Goal: Information Seeking & Learning: Check status

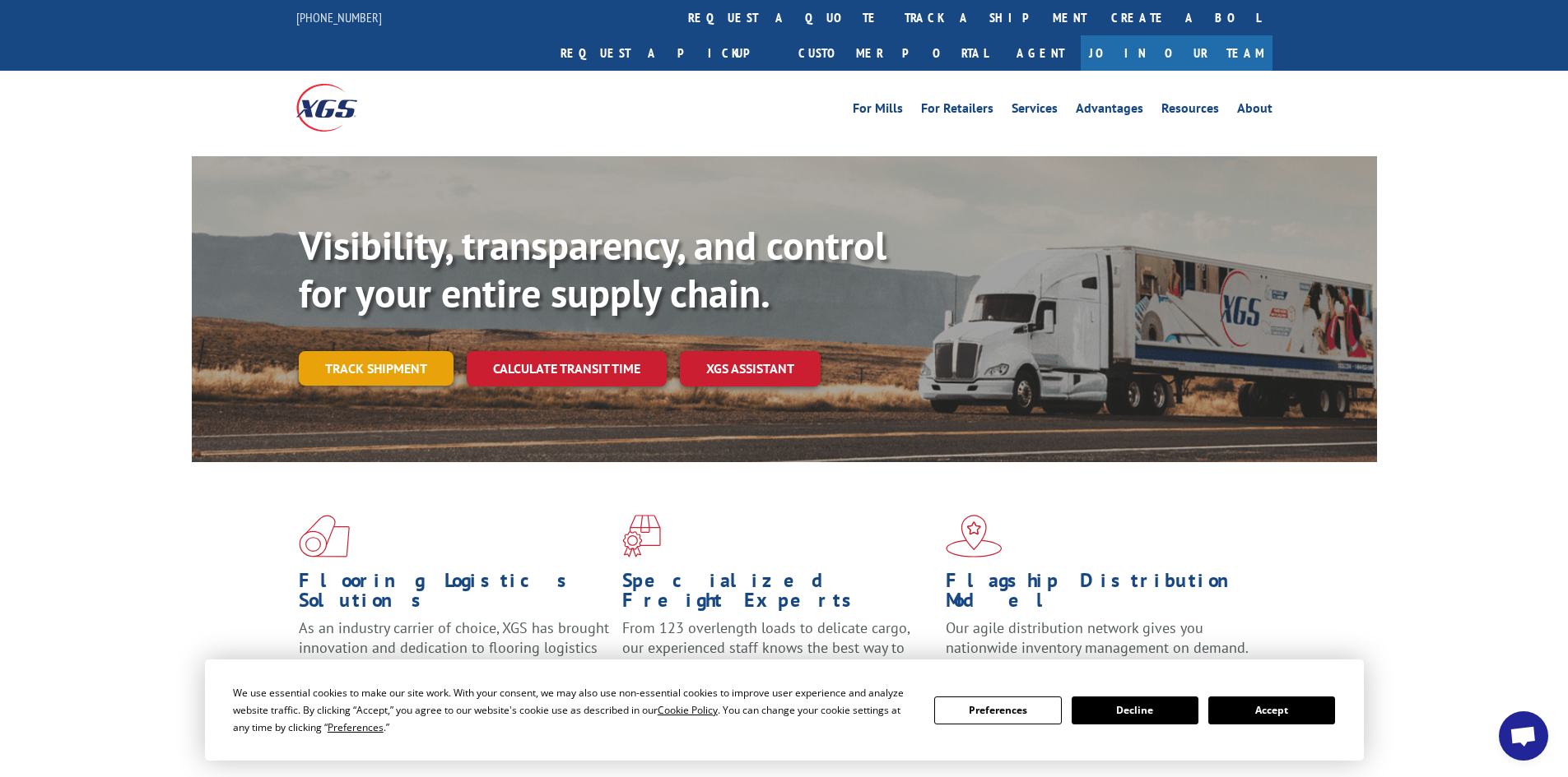
click at [392, 351] on link "Track shipment" at bounding box center [375, 368] width 155 height 35
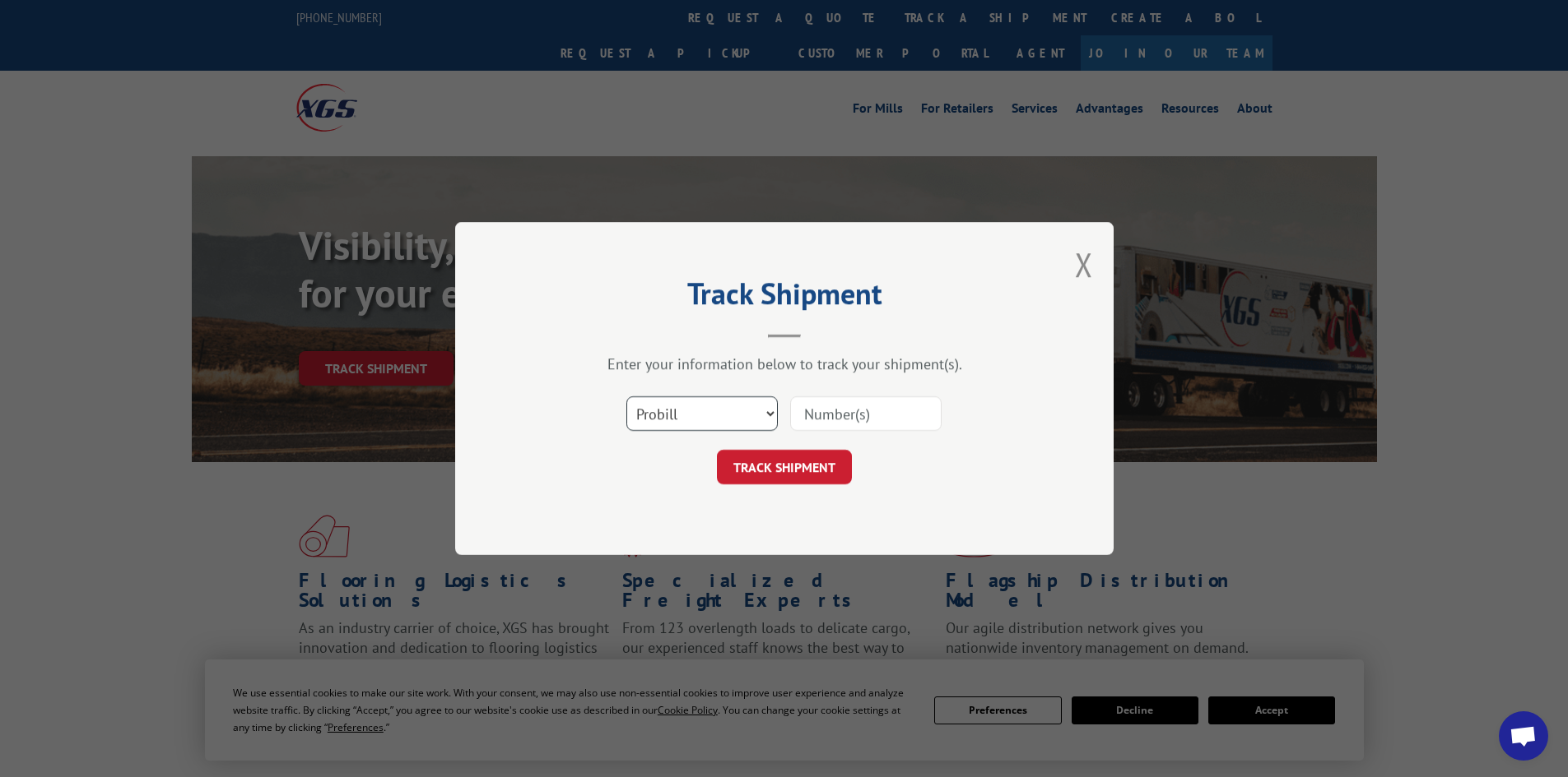
click at [703, 411] on select "Select category... Probill BOL PO" at bounding box center [701, 414] width 151 height 35
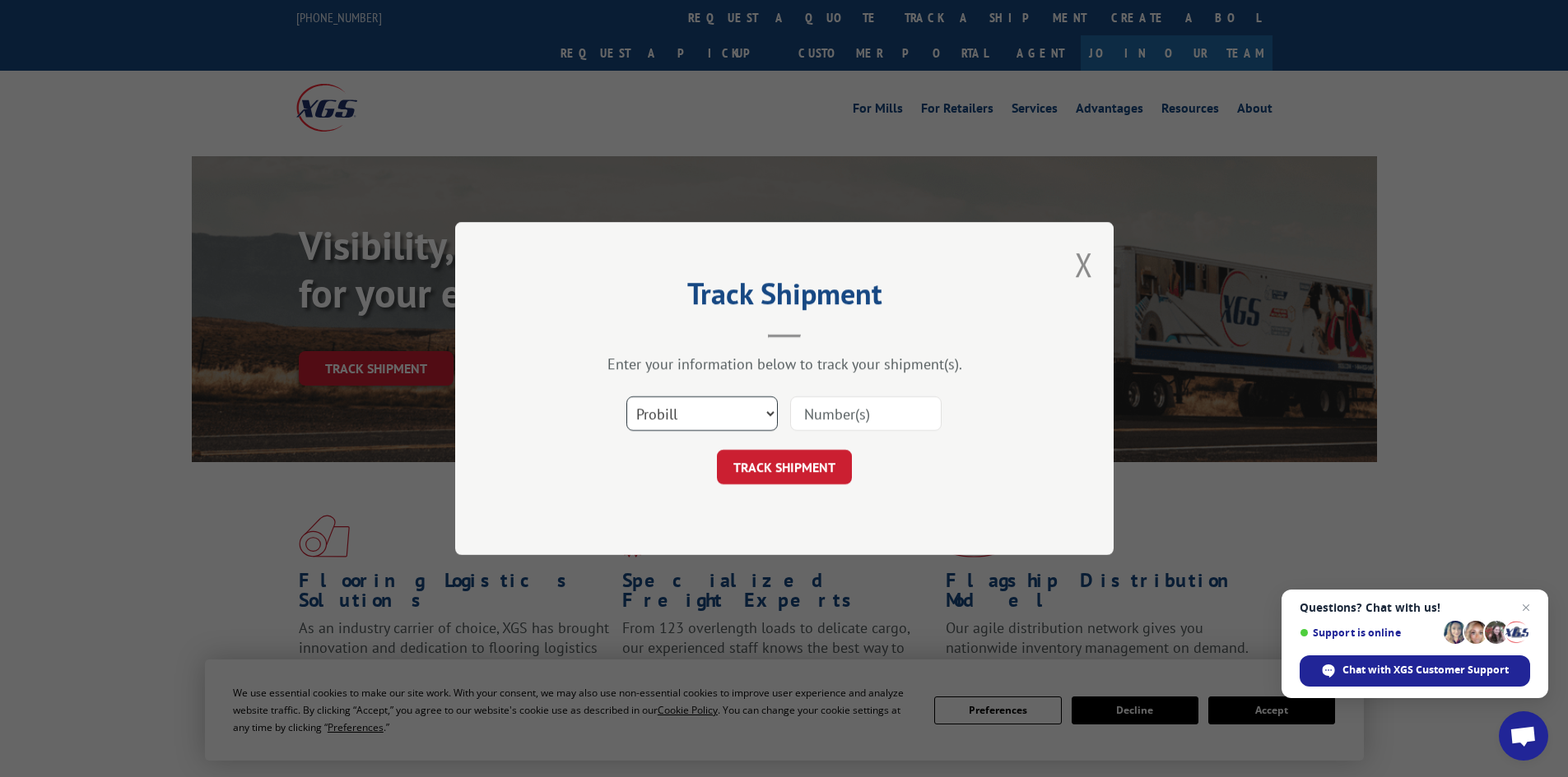
select select "po"
click at [626, 397] on select "Select category... Probill BOL PO" at bounding box center [701, 414] width 151 height 35
click at [885, 408] on input at bounding box center [865, 414] width 151 height 35
paste input "32500471"
type input "32500471"
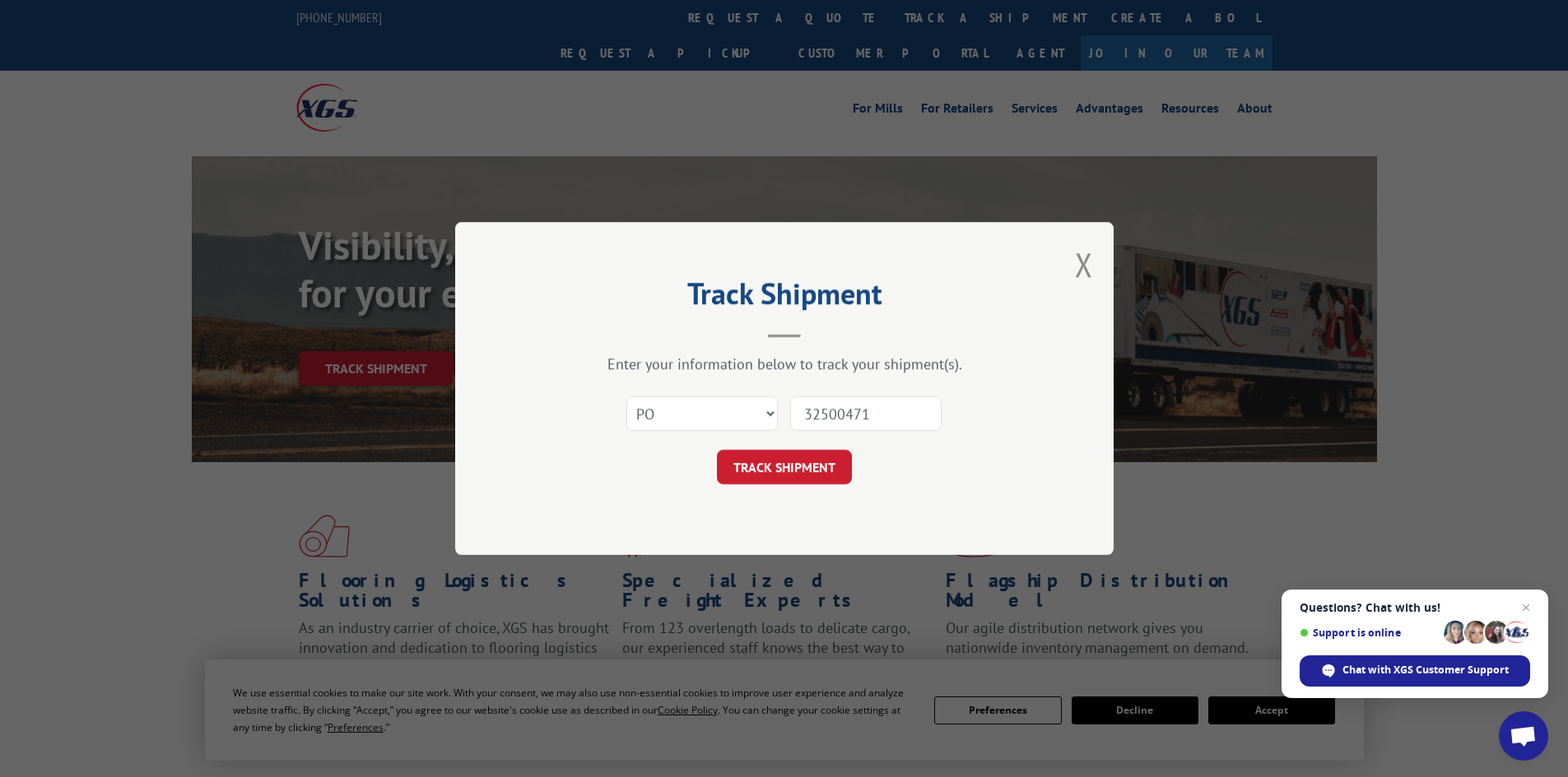
click button "TRACK SHIPMENT" at bounding box center [784, 467] width 135 height 35
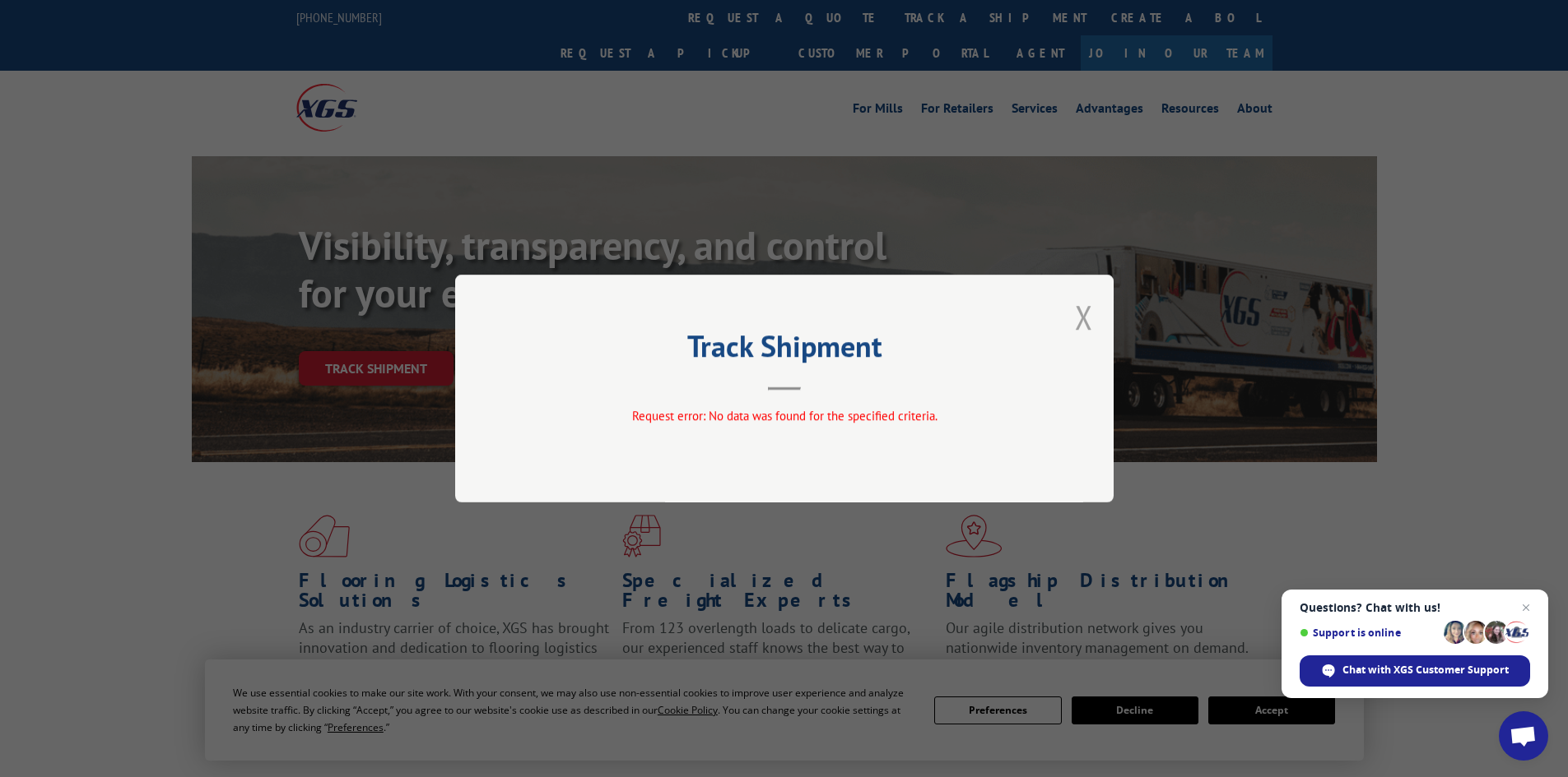
click at [1079, 315] on button "Close modal" at bounding box center [1084, 317] width 18 height 44
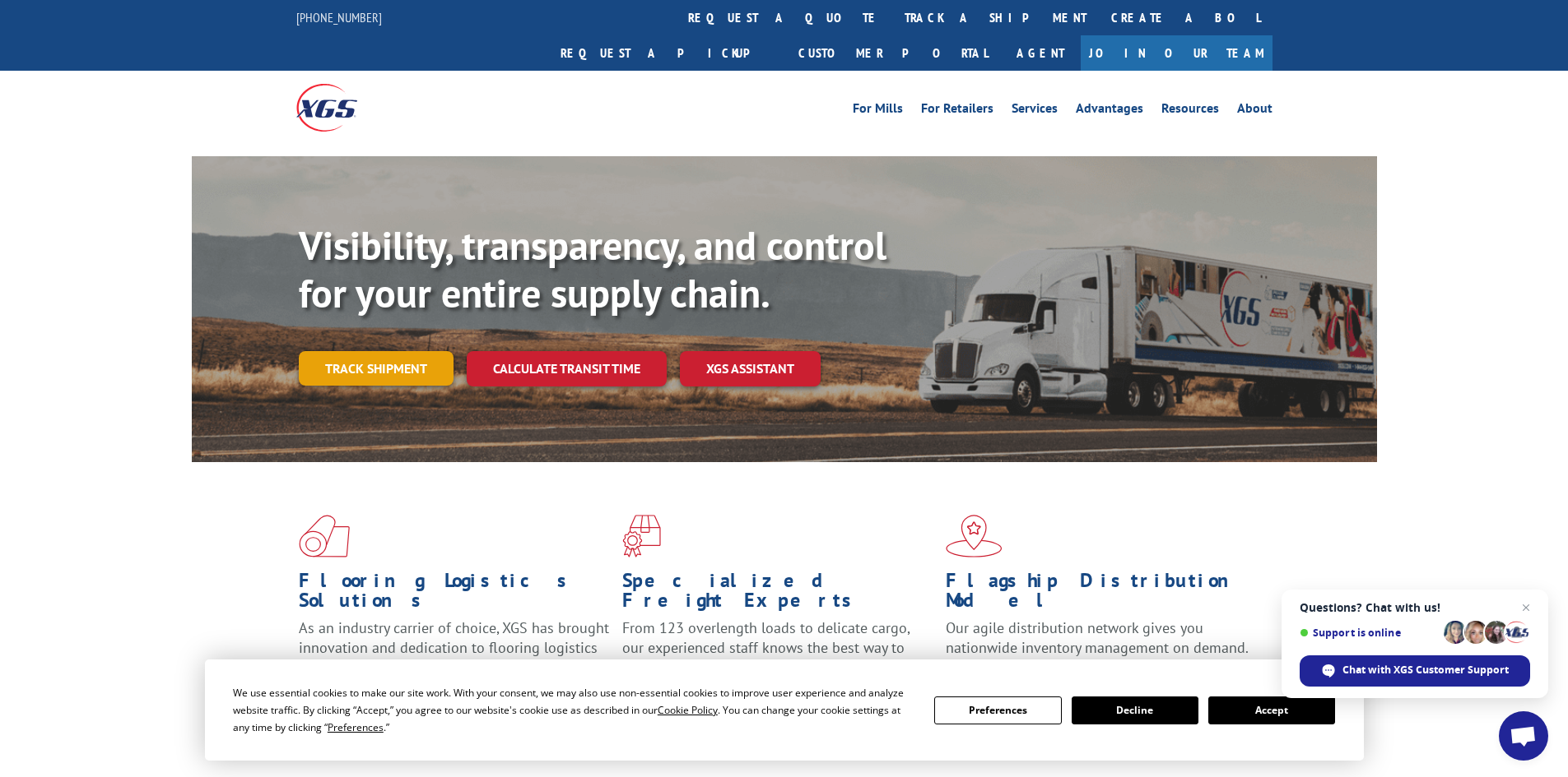
click at [359, 351] on link "Track shipment" at bounding box center [375, 368] width 155 height 35
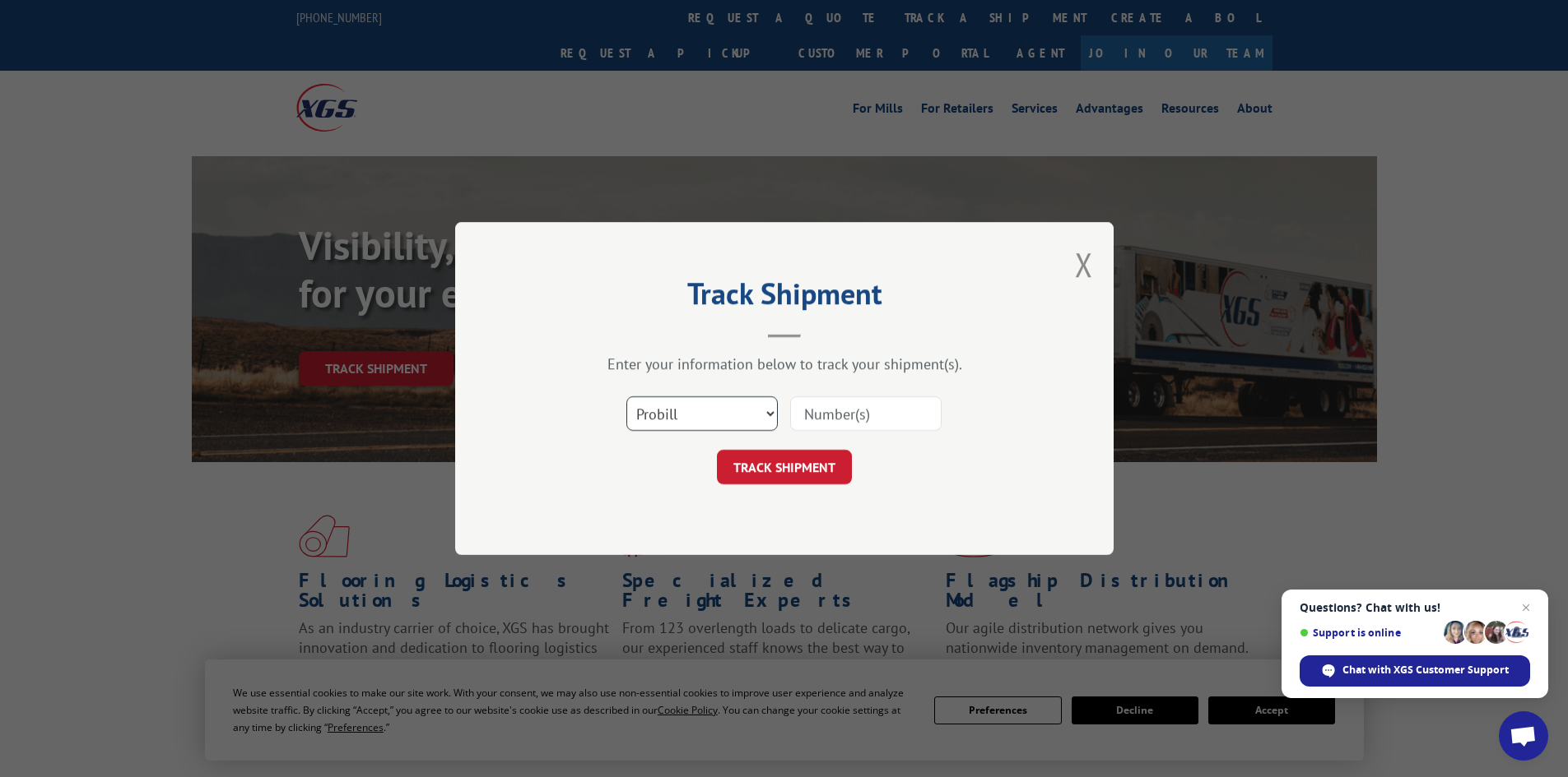
click at [666, 397] on select "Select category... Probill BOL PO" at bounding box center [701, 414] width 151 height 35
select select "po"
click at [626, 397] on select "Select category... Probill BOL PO" at bounding box center [701, 414] width 151 height 35
click at [838, 417] on input at bounding box center [865, 414] width 151 height 35
paste input "32500471"
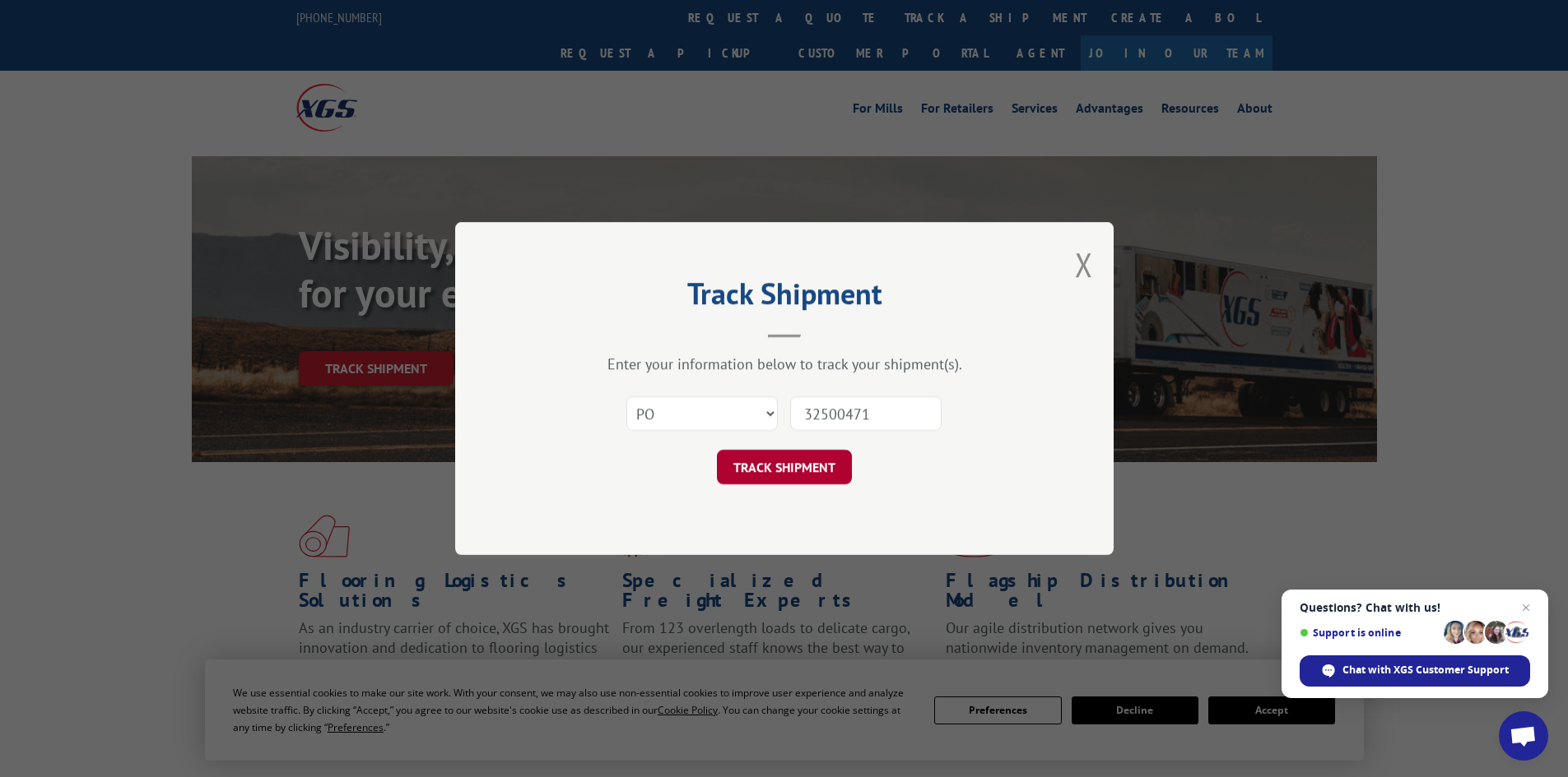
type input "32500471"
click at [782, 461] on button "TRACK SHIPMENT" at bounding box center [784, 467] width 135 height 35
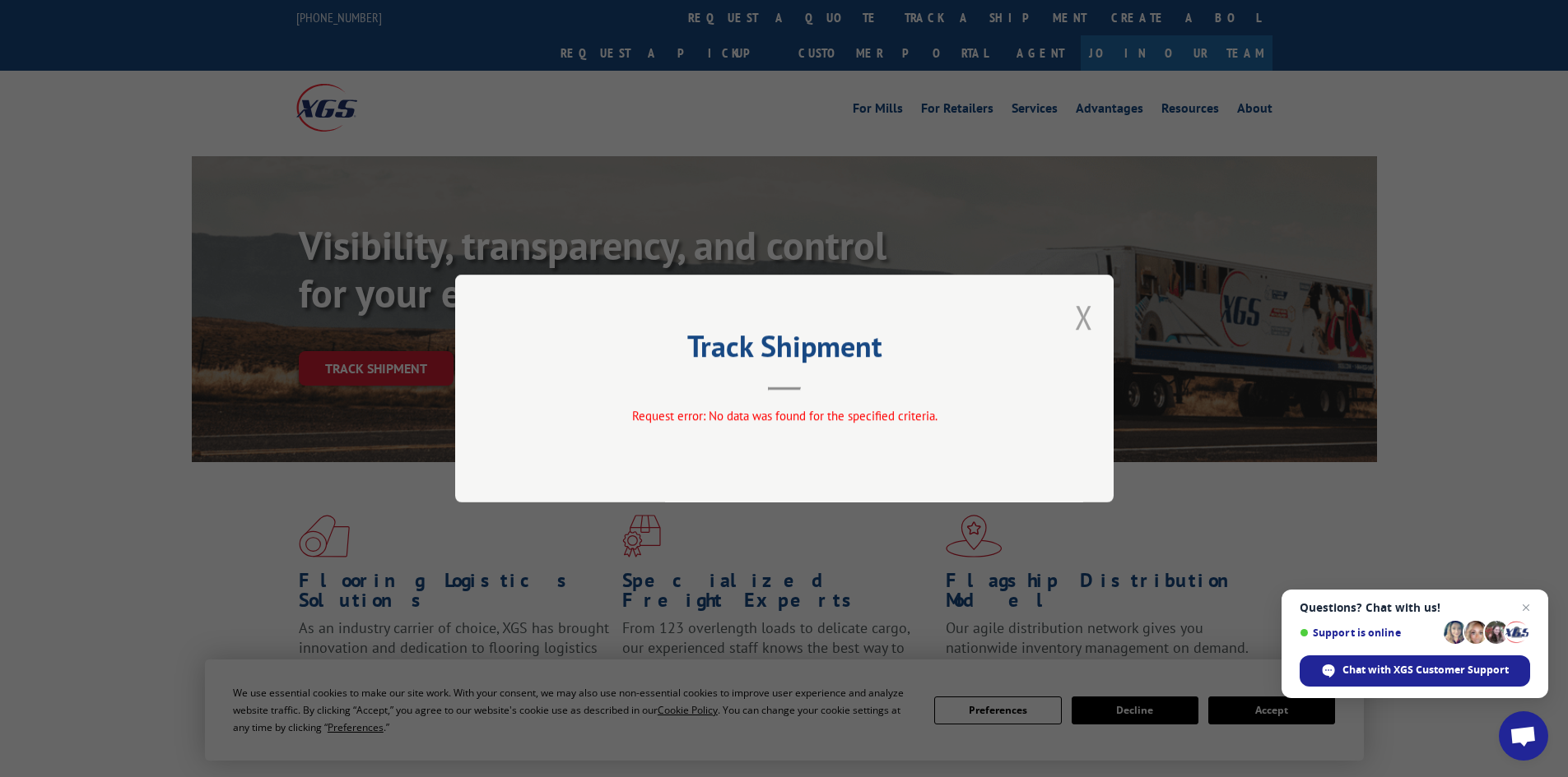
click at [1086, 319] on button "Close modal" at bounding box center [1084, 317] width 18 height 44
